Goal: Check status: Check status

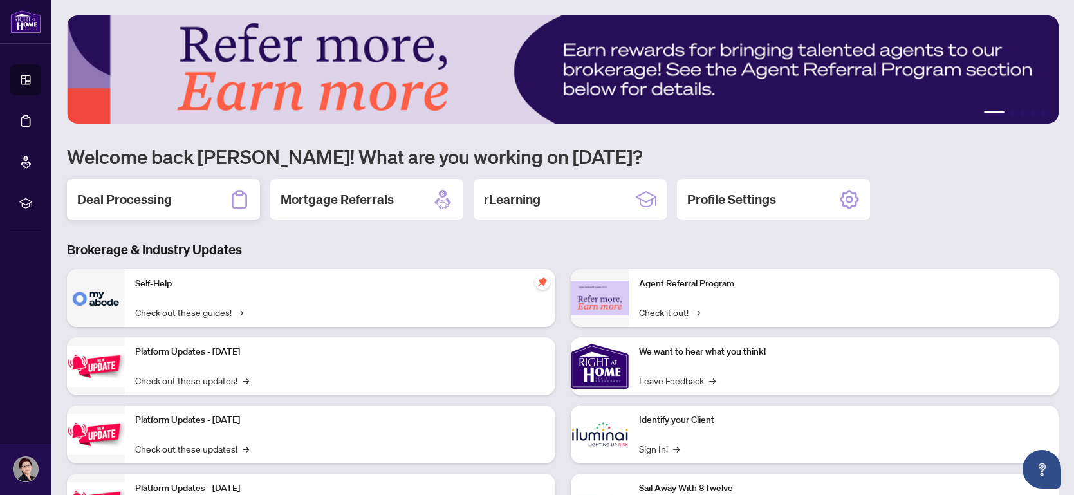
click at [147, 199] on h2 "Deal Processing" at bounding box center [124, 199] width 95 height 18
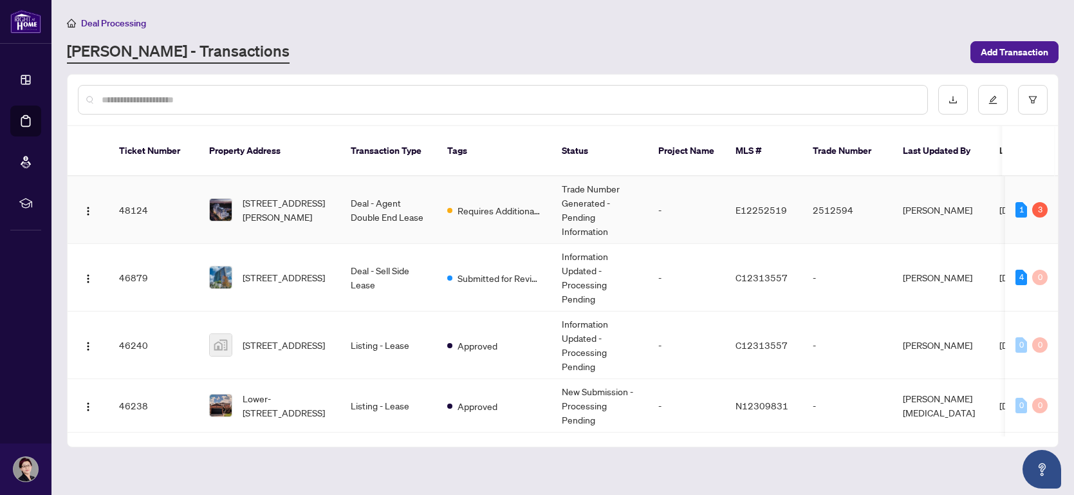
click at [501, 207] on td "Requires Additional Docs" at bounding box center [494, 210] width 115 height 68
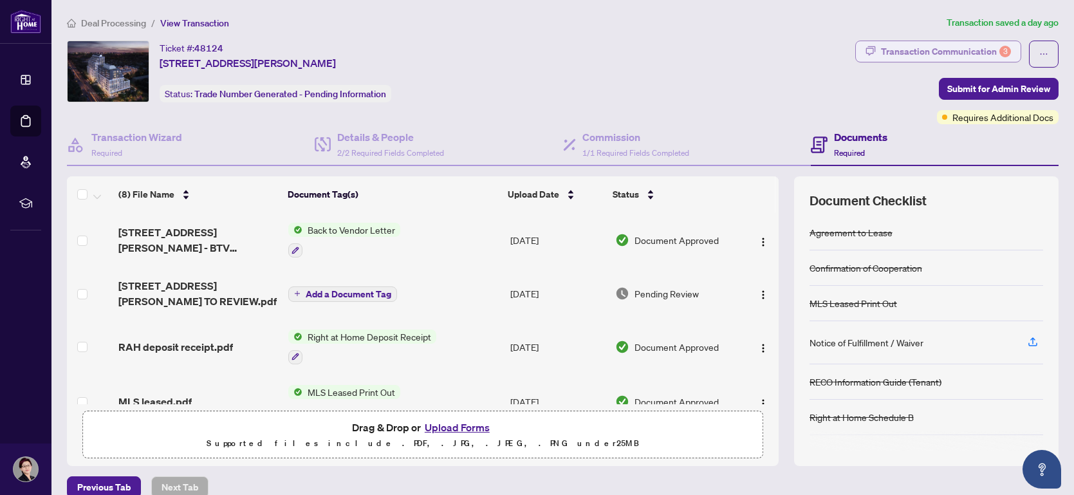
click at [930, 46] on div "Transaction Communication 3" at bounding box center [946, 51] width 130 height 21
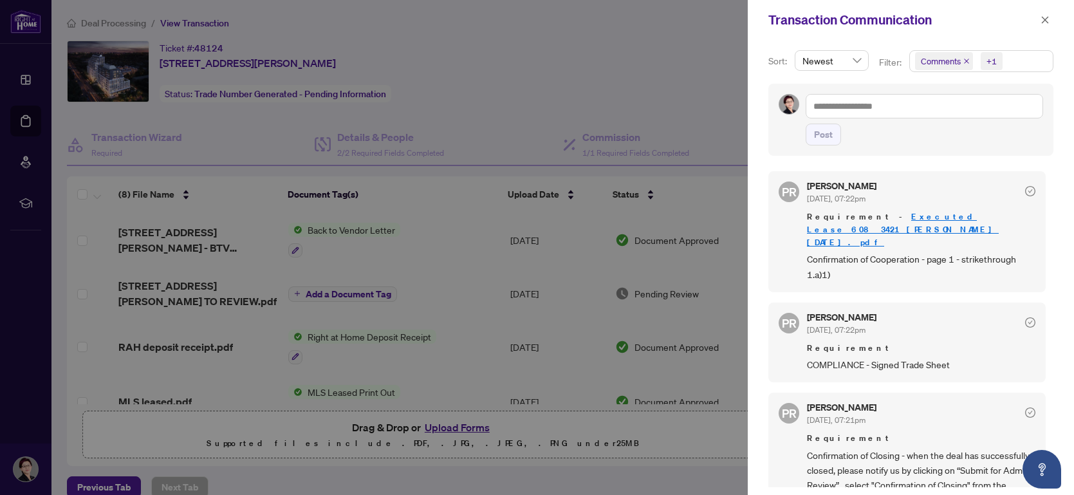
click at [474, 273] on div at bounding box center [537, 247] width 1074 height 495
click at [565, 102] on div at bounding box center [537, 247] width 1074 height 495
click at [1049, 20] on icon "close" at bounding box center [1044, 19] width 9 height 9
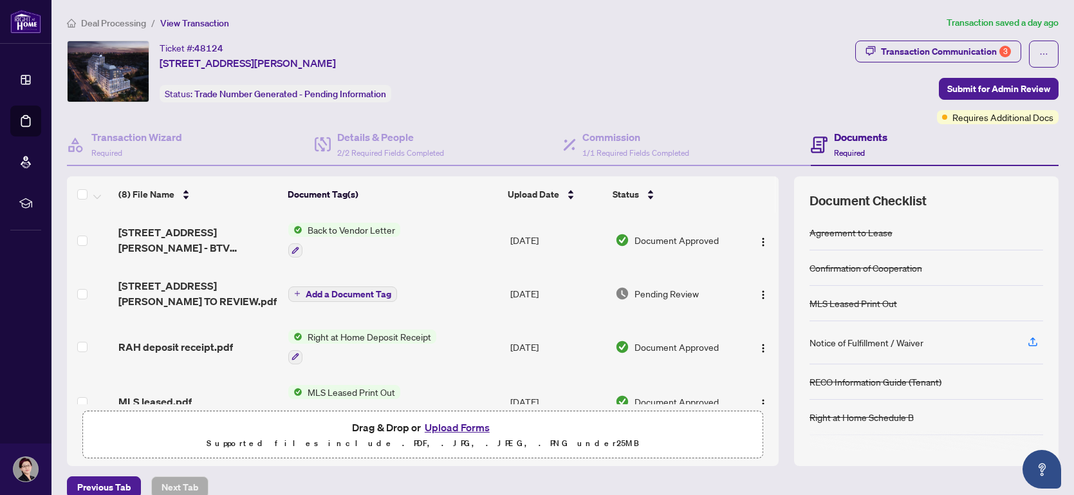
drag, startPoint x: 778, startPoint y: 253, endPoint x: 777, endPoint y: 268, distance: 14.8
click at [777, 268] on div "(8) File Name Document Tag(s) Upload Date Status [STREET_ADDRESS][PERSON_NAME] …" at bounding box center [562, 321] width 991 height 290
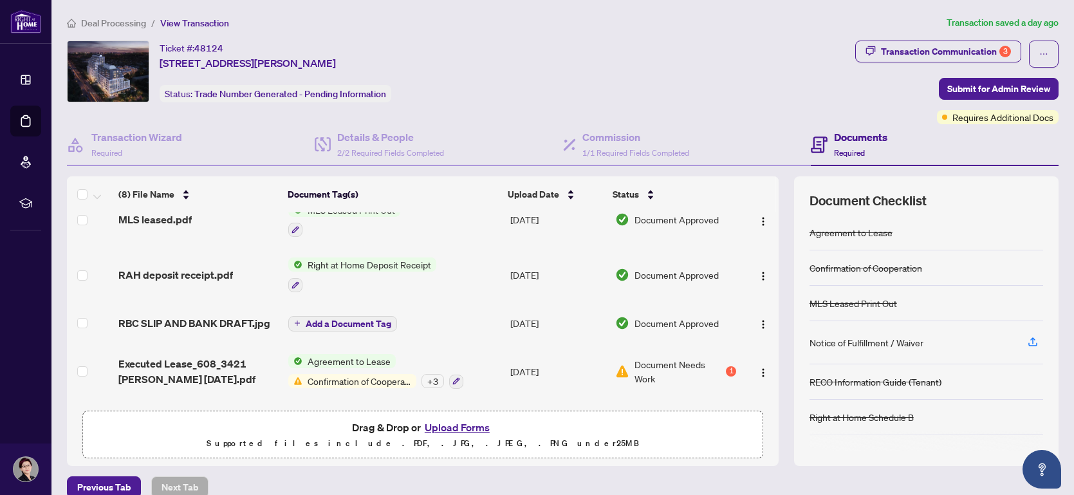
scroll to position [215, 0]
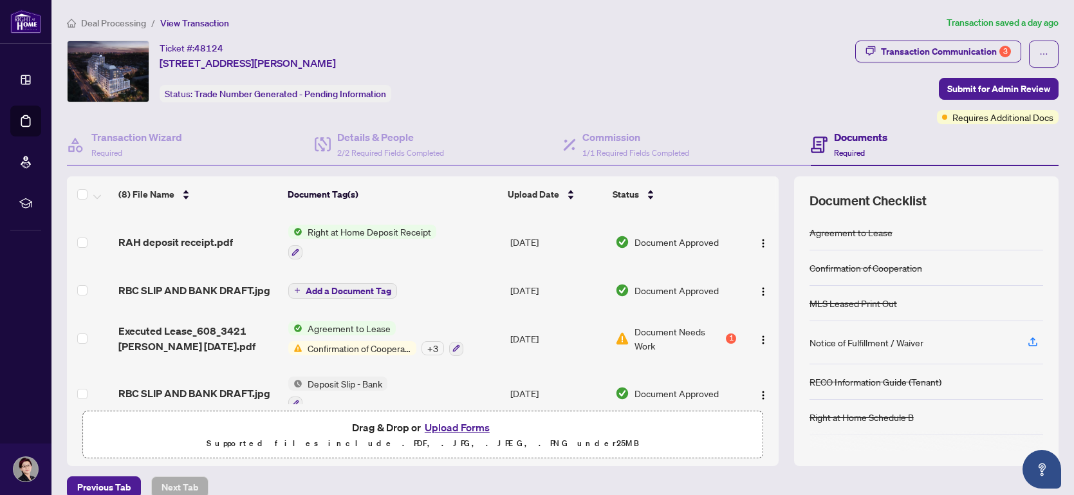
click at [325, 345] on span "Confirmation of Cooperation" at bounding box center [359, 348] width 114 height 14
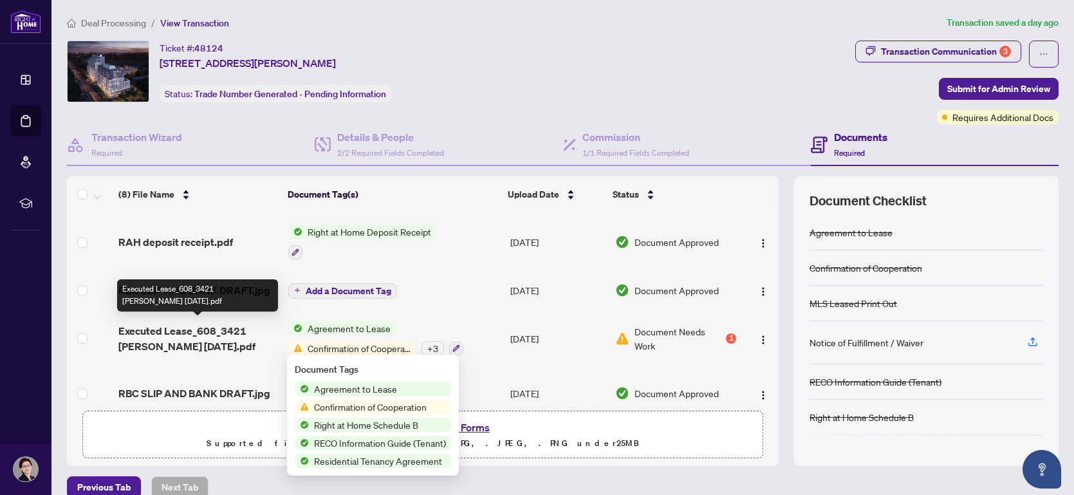
click at [203, 327] on span "Executed Lease_608_3421 [PERSON_NAME] [DATE].pdf" at bounding box center [198, 338] width 160 height 31
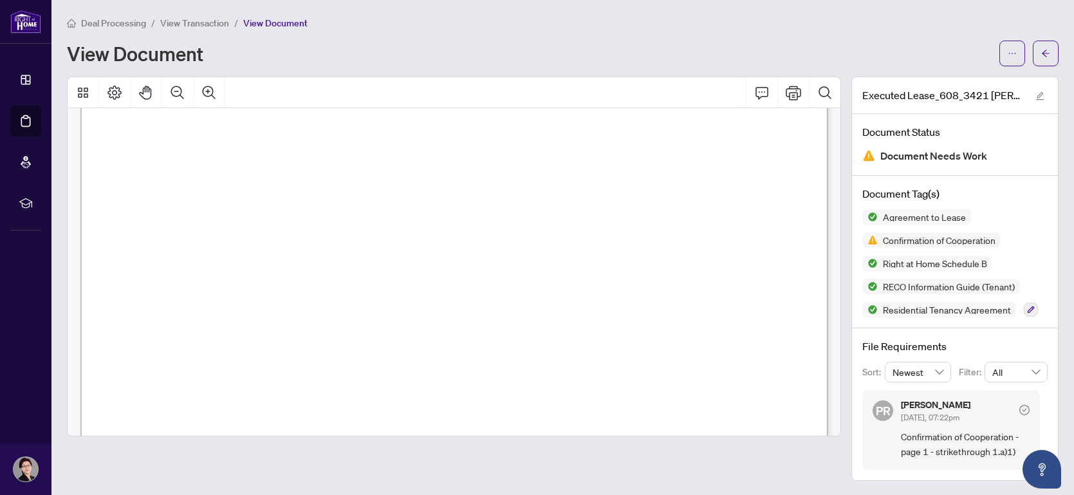
scroll to position [257, 0]
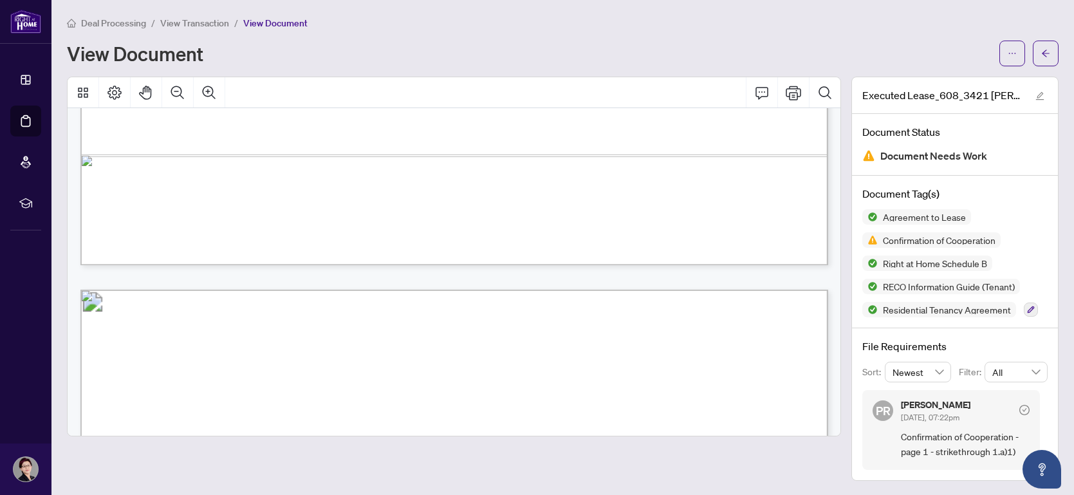
scroll to position [849, 0]
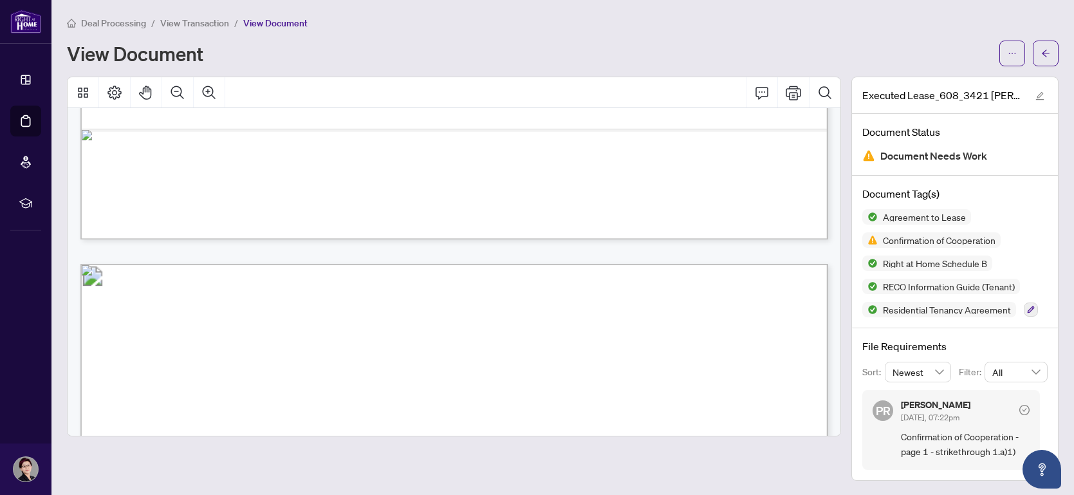
click at [841, 134] on div at bounding box center [454, 257] width 774 height 360
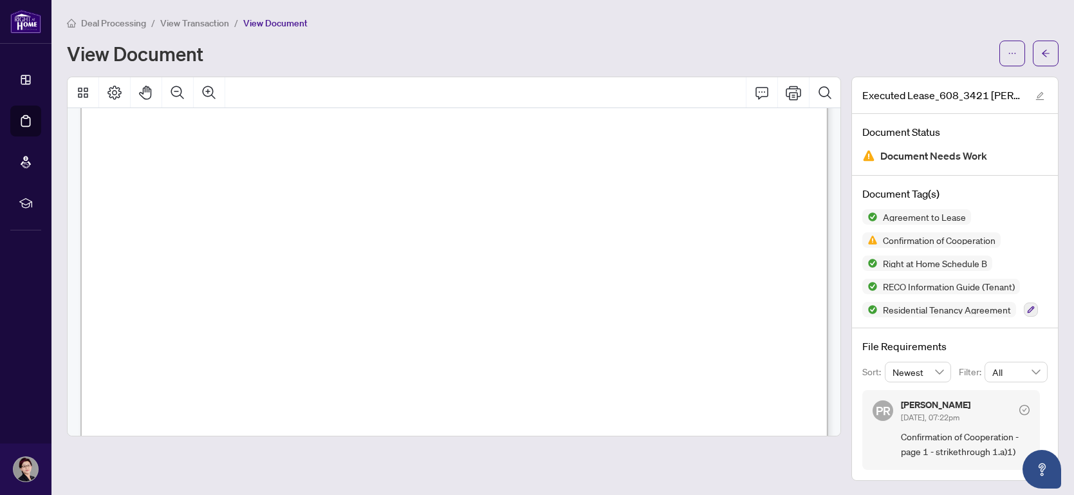
scroll to position [1492, 0]
